Goal: Entertainment & Leisure: Consume media (video, audio)

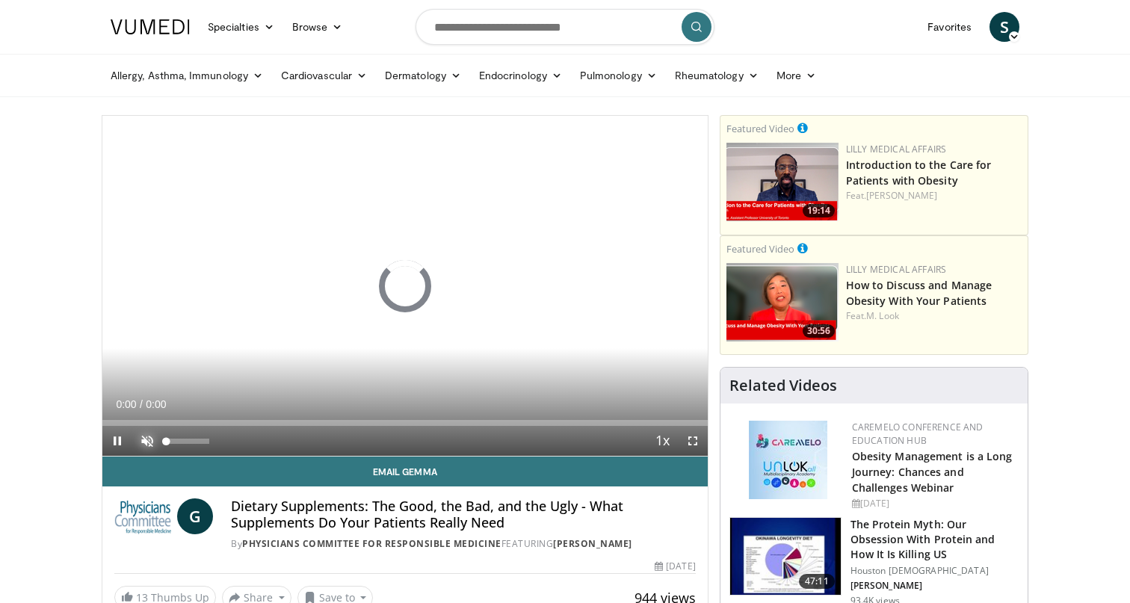
click at [142, 438] on span "Video Player" at bounding box center [147, 441] width 30 height 30
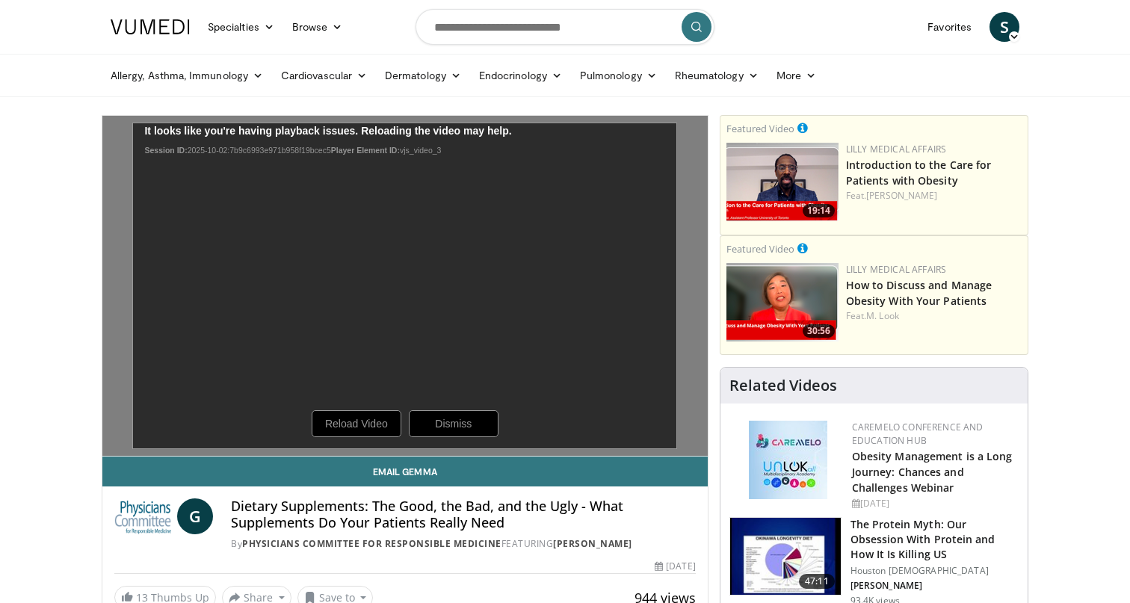
scroll to position [1, 0]
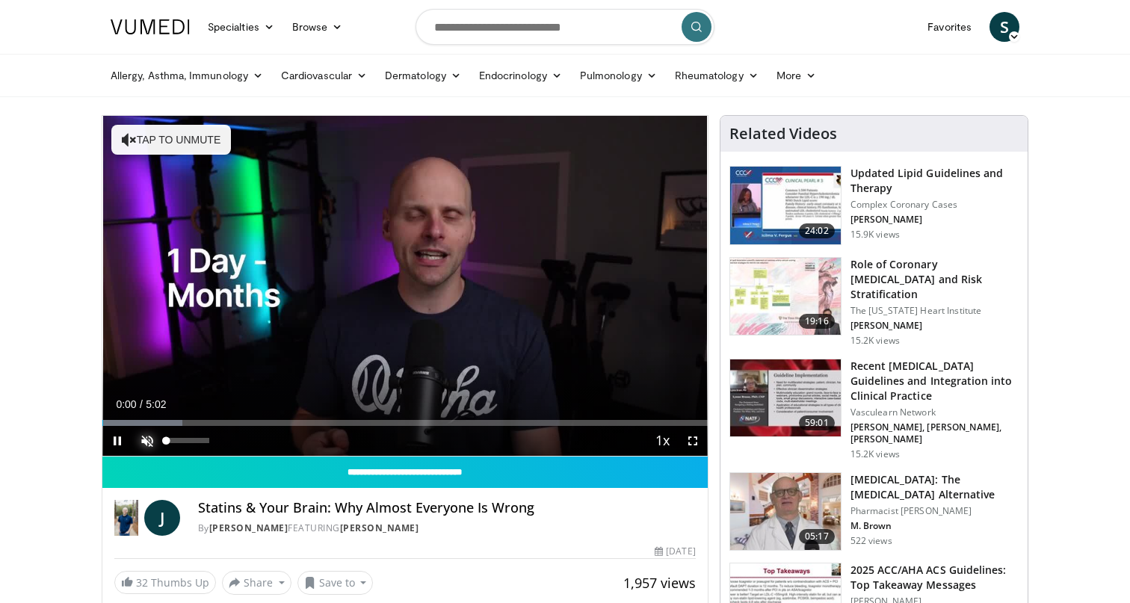
click at [147, 439] on span "Video Player" at bounding box center [147, 441] width 30 height 30
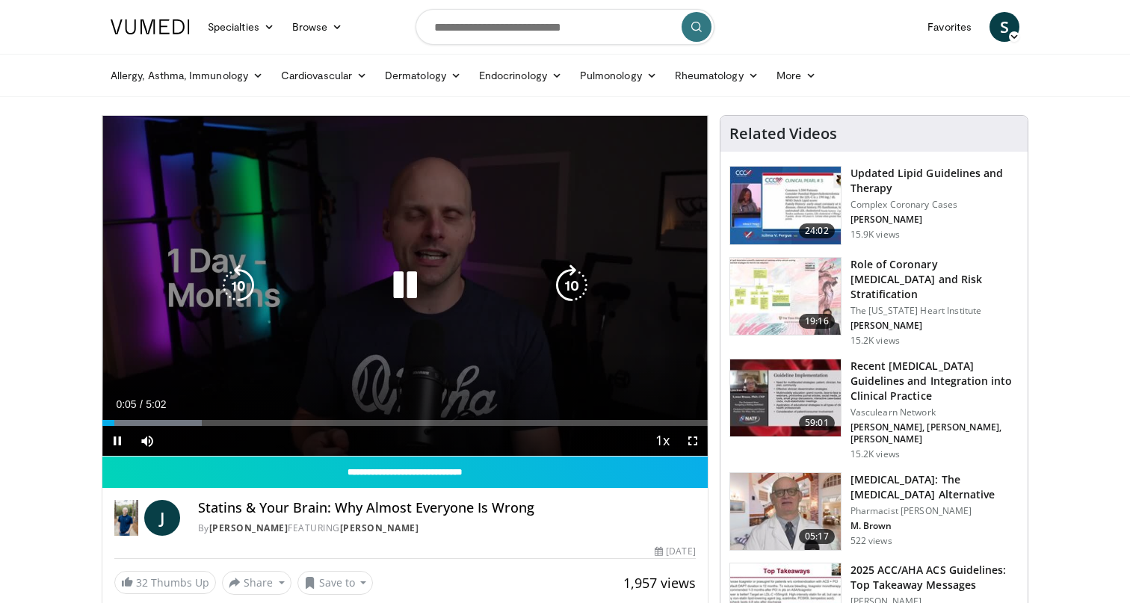
click at [409, 289] on icon "Video Player" at bounding box center [405, 286] width 42 height 42
click at [401, 282] on icon "Video Player" at bounding box center [405, 286] width 42 height 42
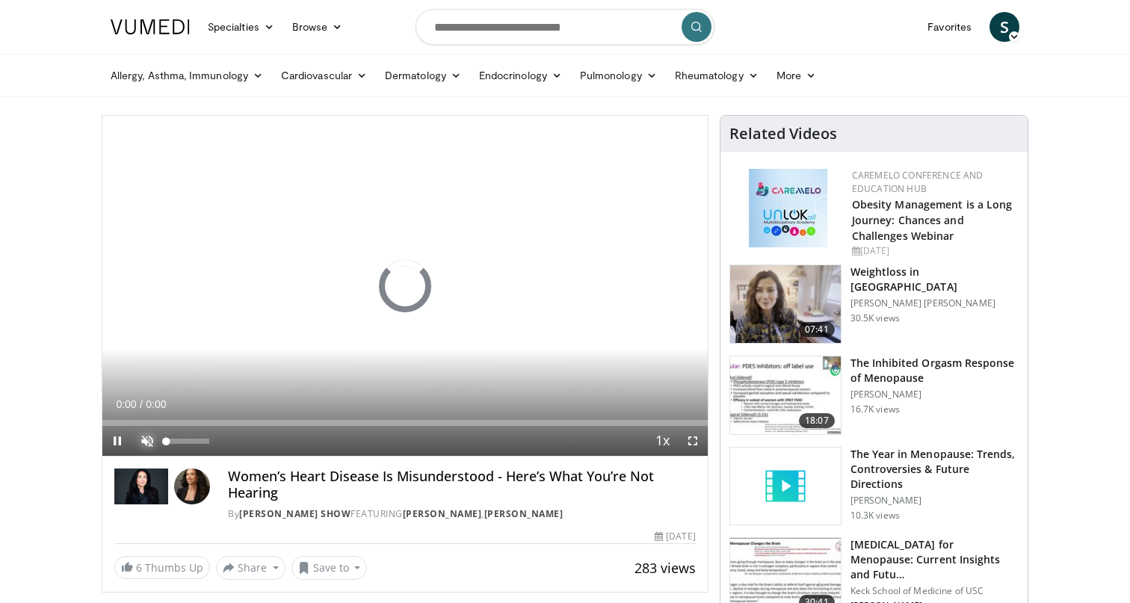
click at [147, 437] on span "Video Player" at bounding box center [147, 441] width 30 height 30
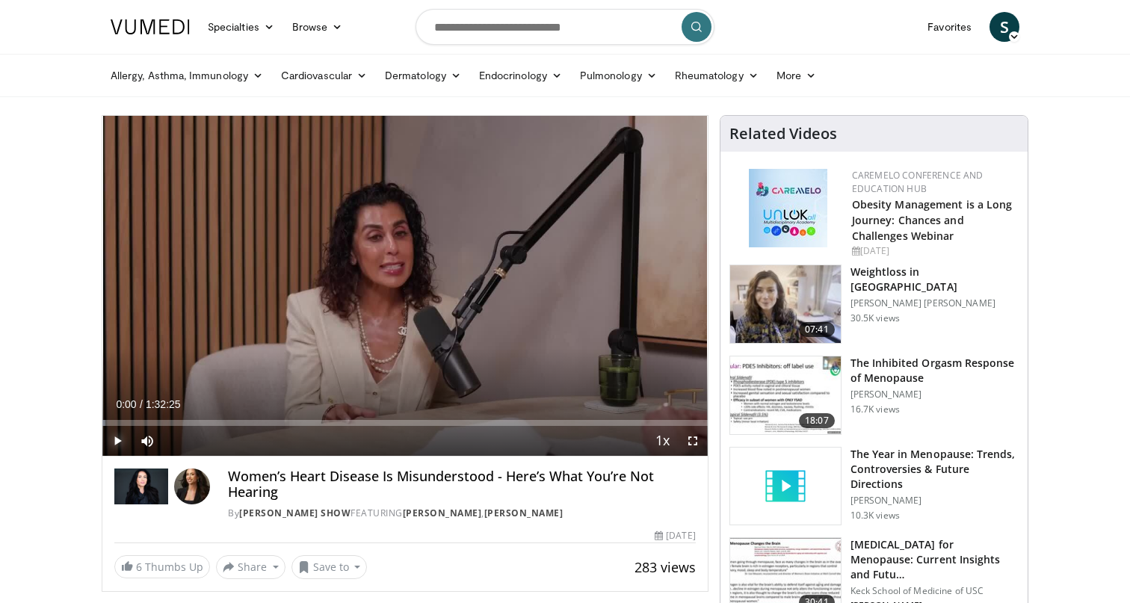
click at [117, 445] on span "Video Player" at bounding box center [117, 441] width 30 height 30
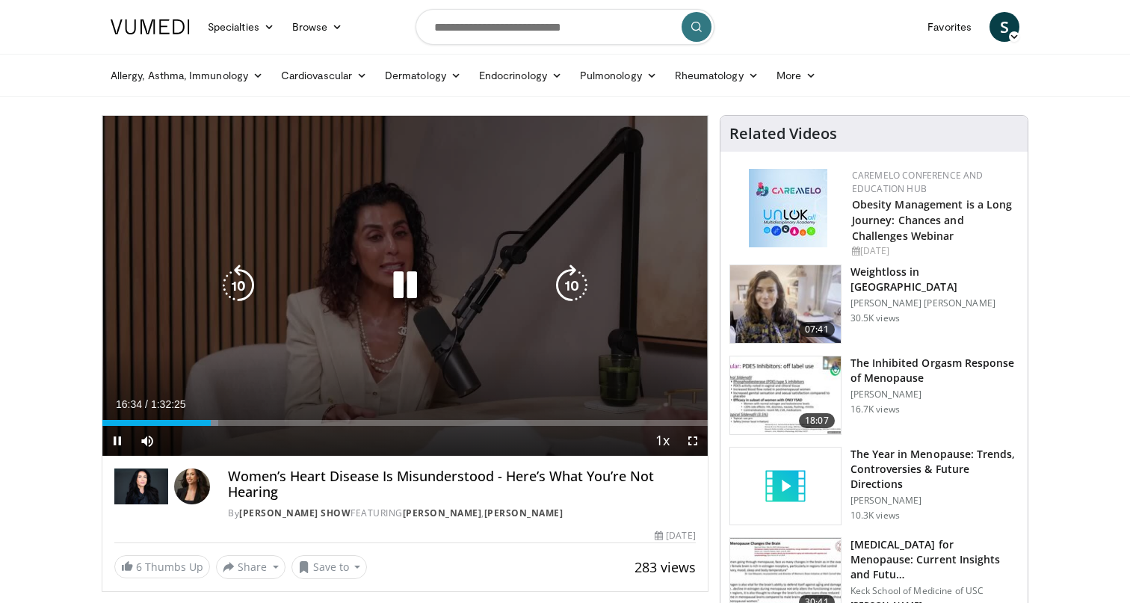
click at [407, 287] on icon "Video Player" at bounding box center [405, 286] width 42 height 42
click at [408, 290] on icon "Video Player" at bounding box center [405, 286] width 42 height 42
click at [401, 288] on icon "Video Player" at bounding box center [405, 286] width 42 height 42
